Goal: Find specific page/section: Find specific page/section

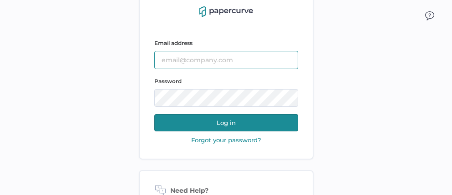
type input "[PERSON_NAME][EMAIL_ADDRESS][PERSON_NAME][DOMAIN_NAME]"
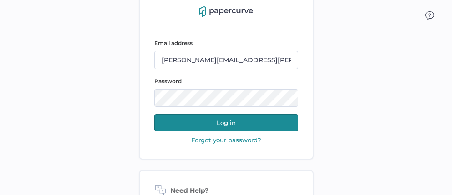
click at [239, 125] on button "Log in" at bounding box center [226, 122] width 144 height 17
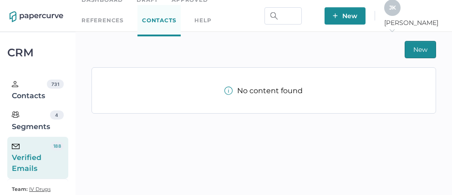
click at [137, 23] on link "Contacts" at bounding box center [158, 20] width 43 height 31
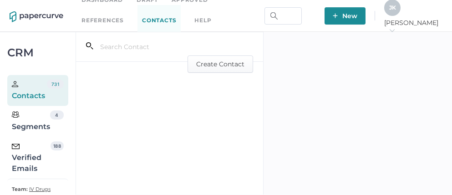
click at [39, 153] on div "Verified Emails" at bounding box center [31, 157] width 39 height 33
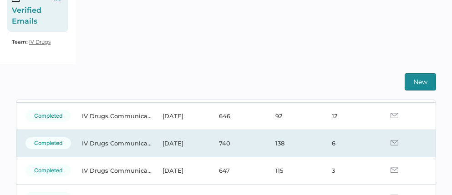
scroll to position [65, 0]
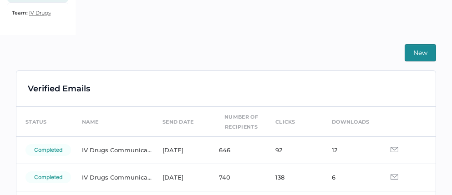
scroll to position [182, 0]
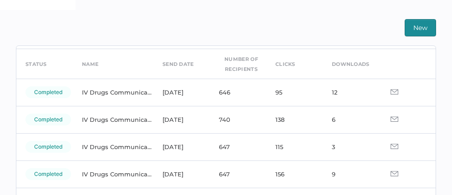
scroll to position [23, 0]
